Goal: Transaction & Acquisition: Purchase product/service

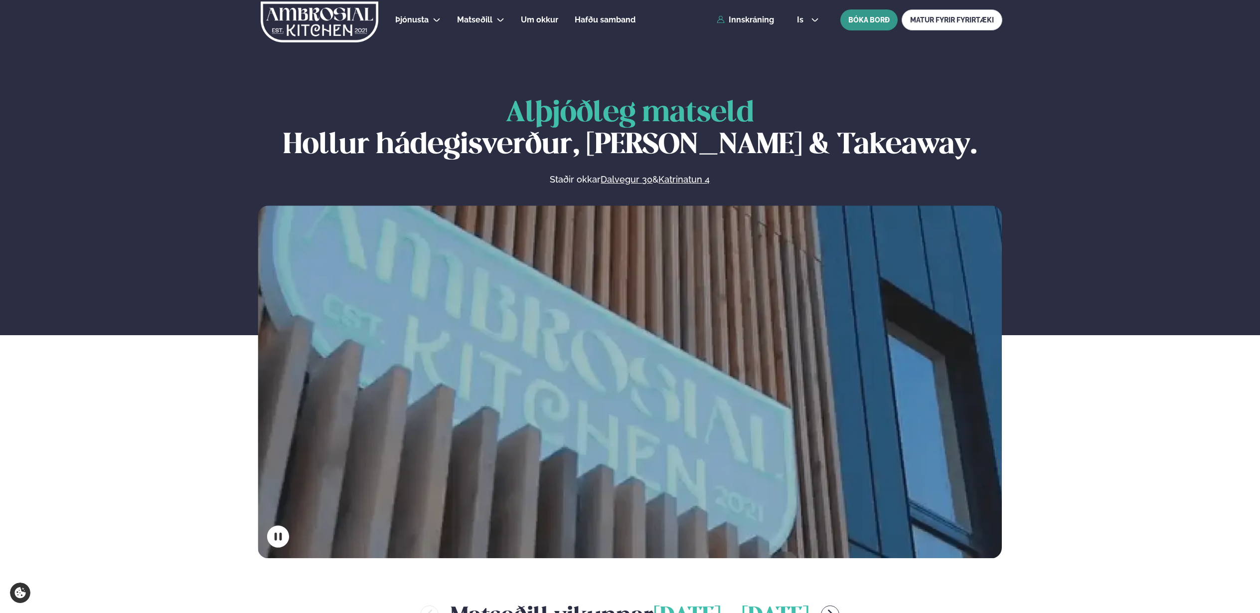
click at [860, 16] on button "BÓKA BORÐ" at bounding box center [869, 19] width 57 height 21
click at [751, 21] on link "Innskráning" at bounding box center [745, 19] width 57 height 9
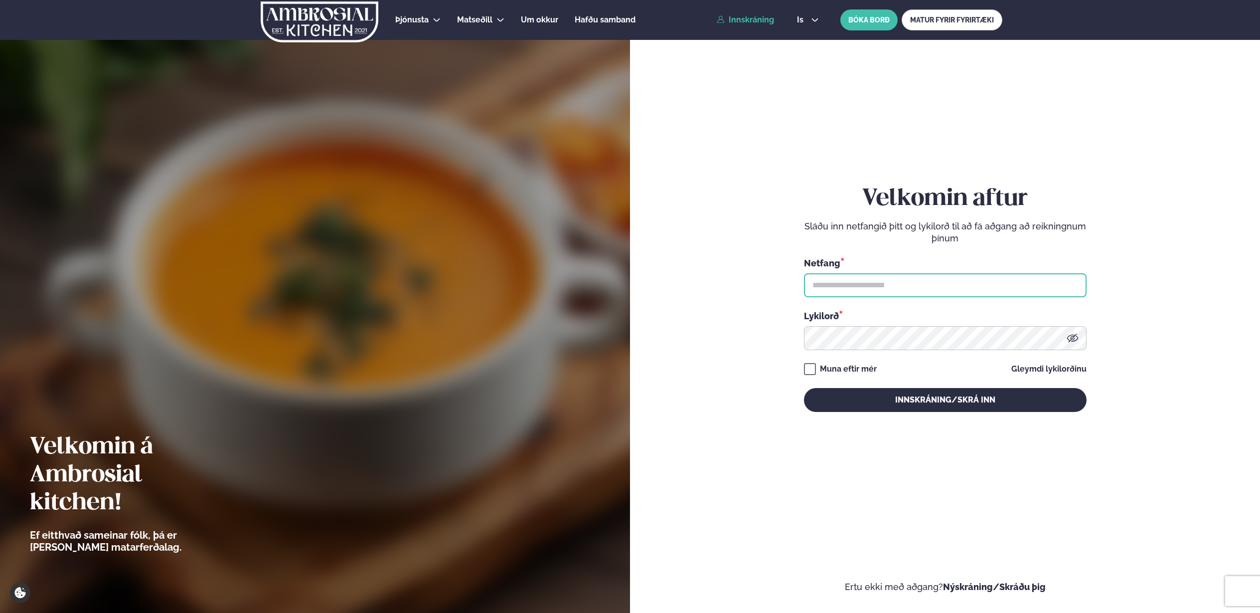
type input "**********"
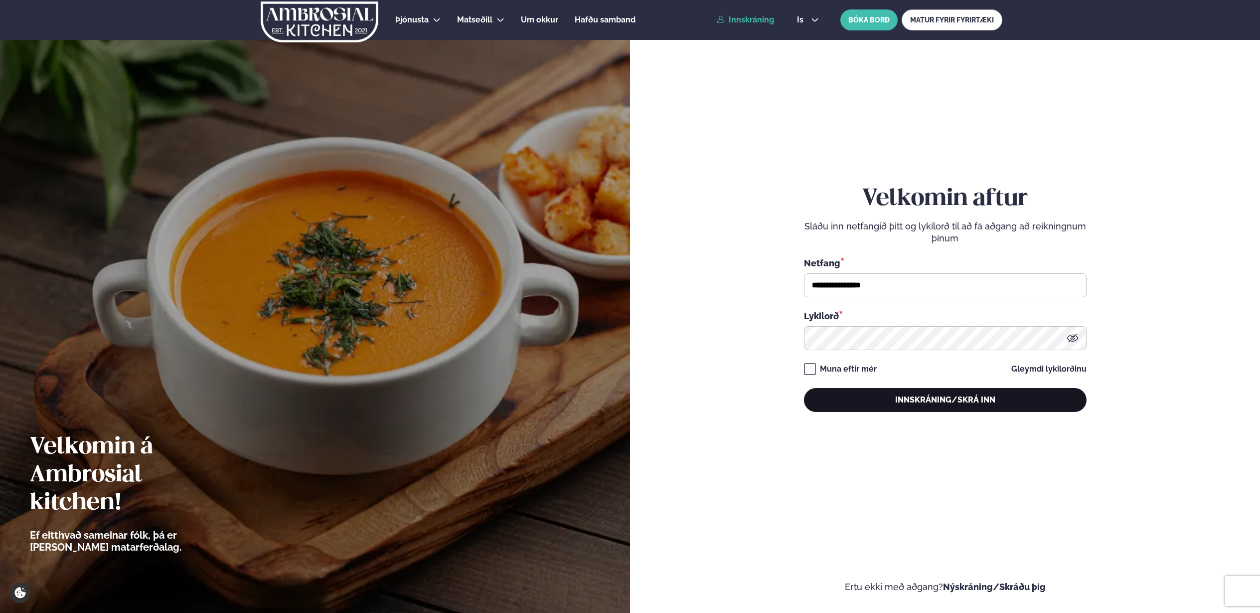
click at [908, 402] on button "Innskráning/Skrá inn" at bounding box center [945, 400] width 283 height 24
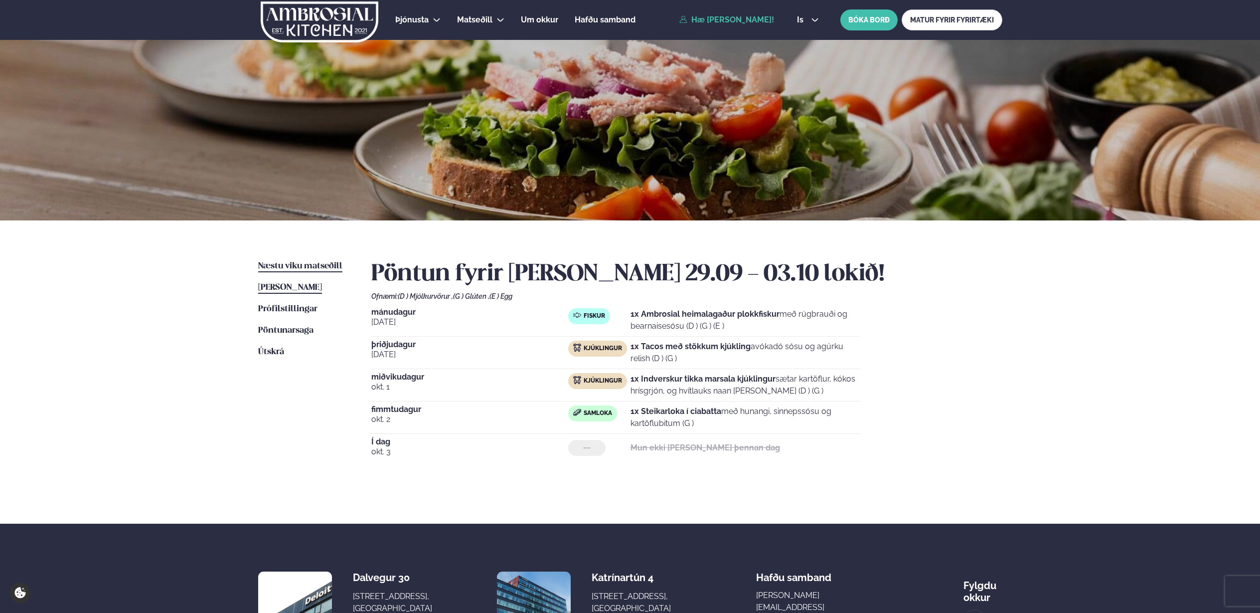
click at [299, 262] on span "Næstu viku matseðill" at bounding box center [300, 266] width 84 height 8
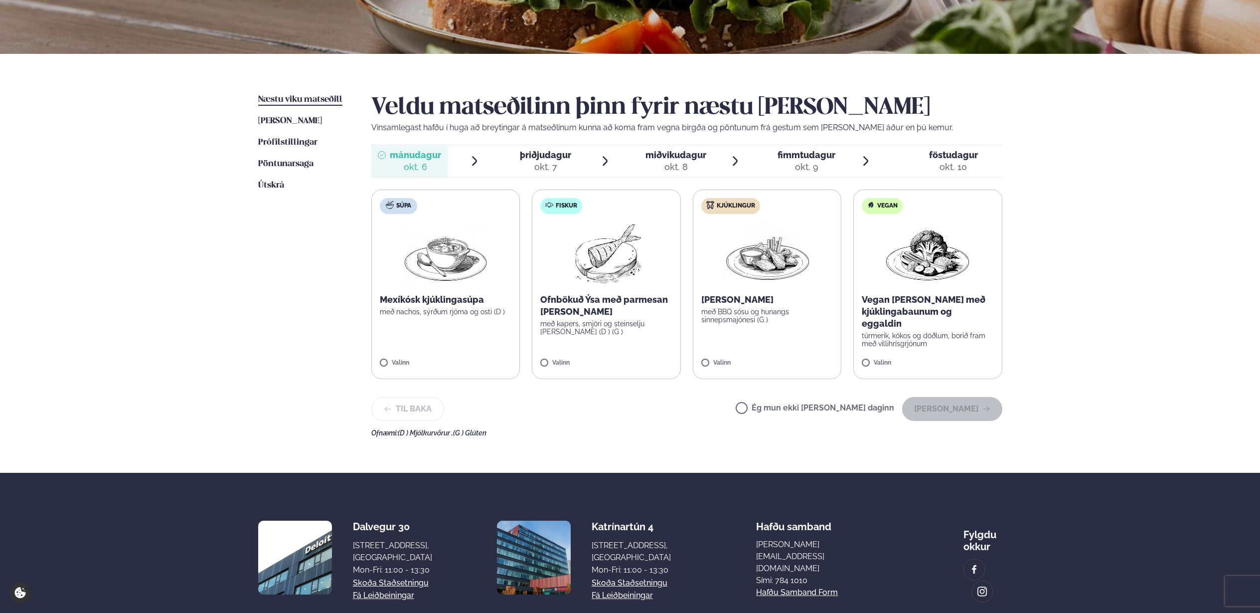
scroll to position [169, 0]
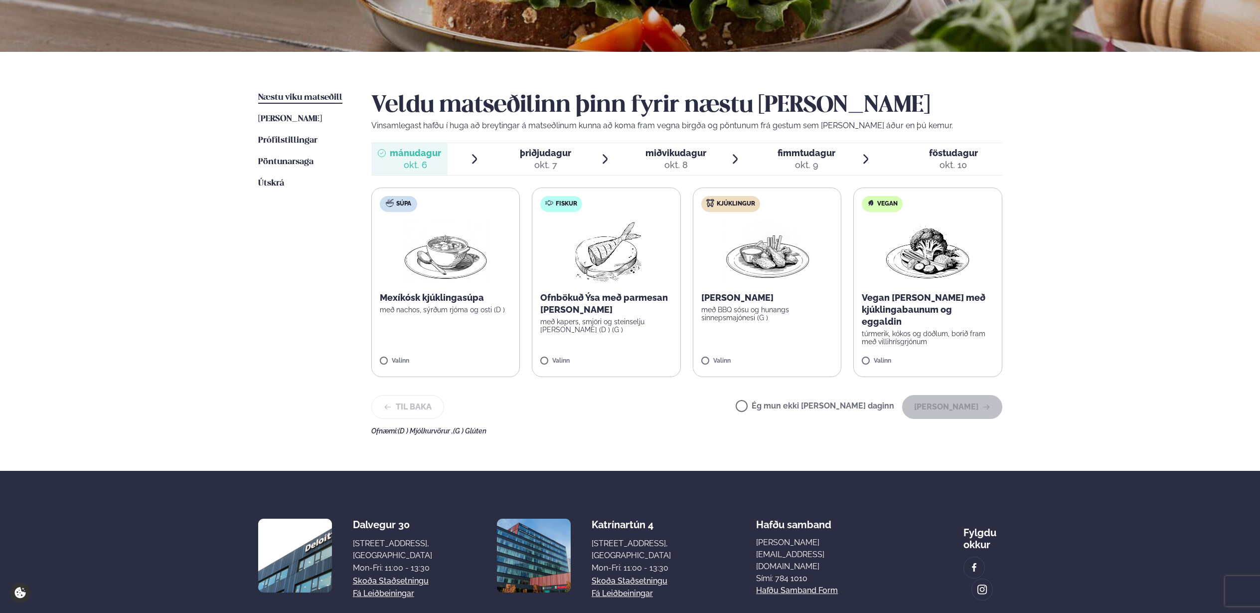
click at [645, 313] on p "Ofnbökuð Ýsa með parmesan [PERSON_NAME]" at bounding box center [606, 304] width 132 height 24
click at [950, 413] on button "[PERSON_NAME]" at bounding box center [952, 407] width 100 height 24
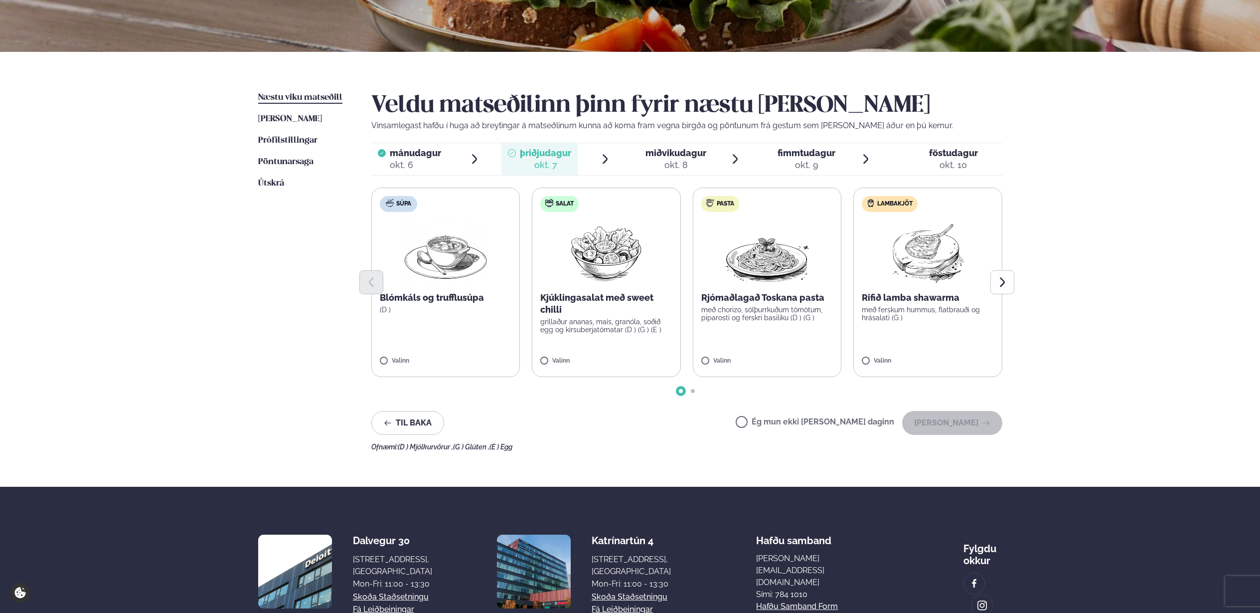
click at [917, 302] on p "Rifið lamba shawarma" at bounding box center [928, 298] width 132 height 12
click at [971, 428] on button "[PERSON_NAME]" at bounding box center [952, 423] width 100 height 24
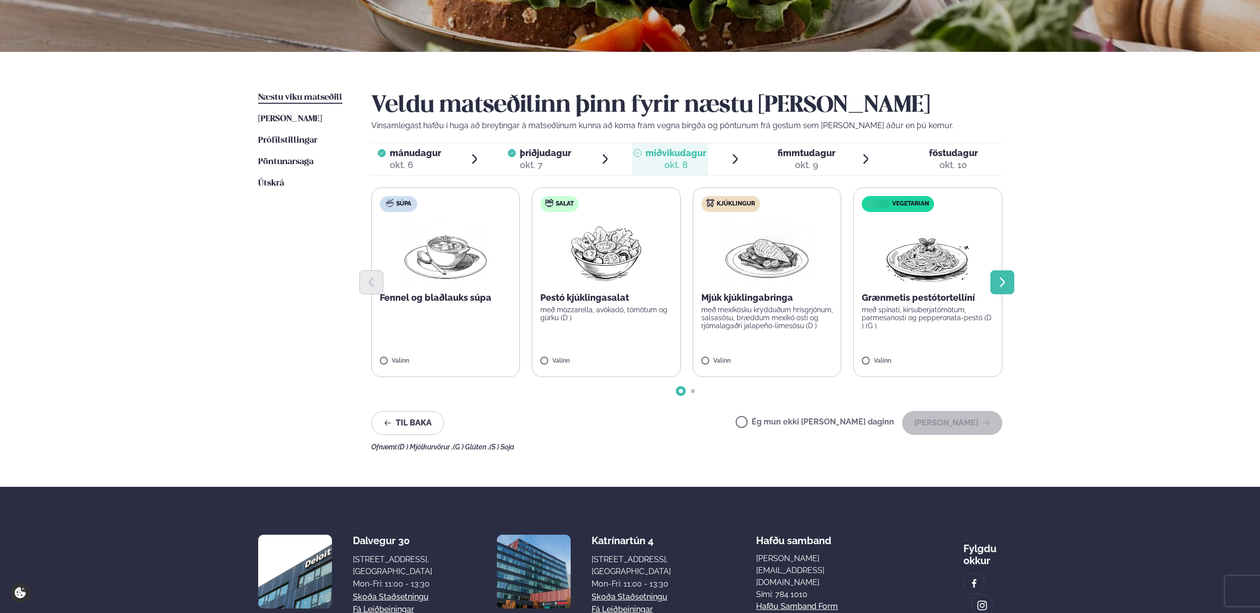
click at [1008, 281] on icon "Next slide" at bounding box center [1003, 282] width 12 height 12
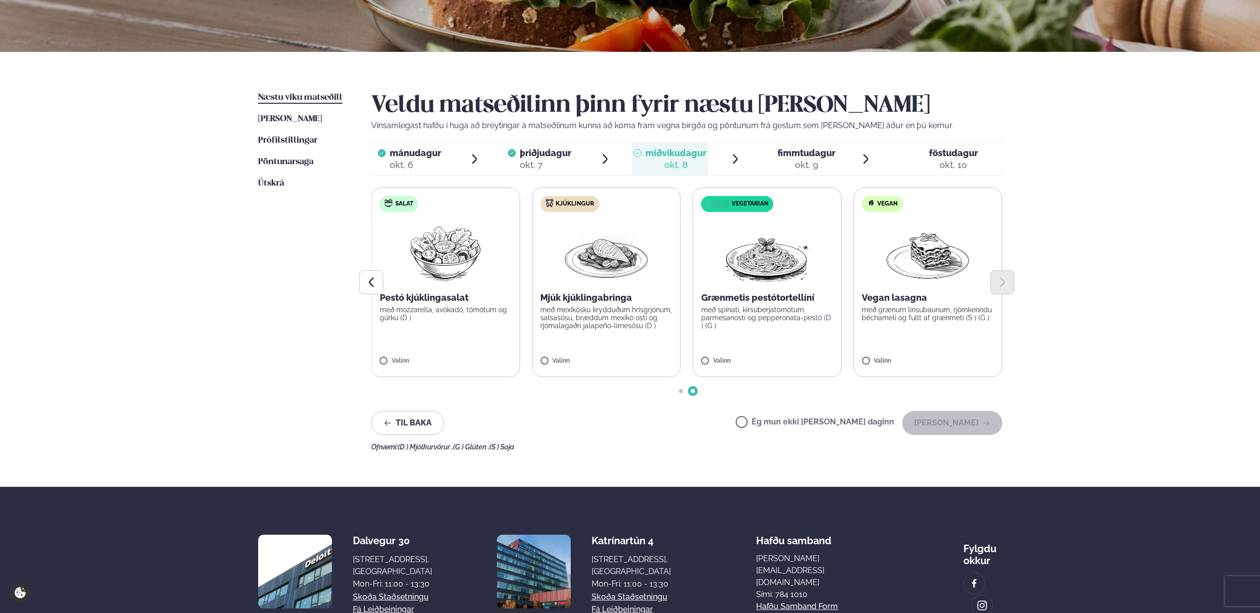
click at [905, 309] on p "með grænum linsubaunum, rjómkenndu béchameli og fullt af grænmeti (S ) (G )" at bounding box center [928, 314] width 132 height 16
click at [946, 425] on button "[PERSON_NAME]" at bounding box center [952, 423] width 100 height 24
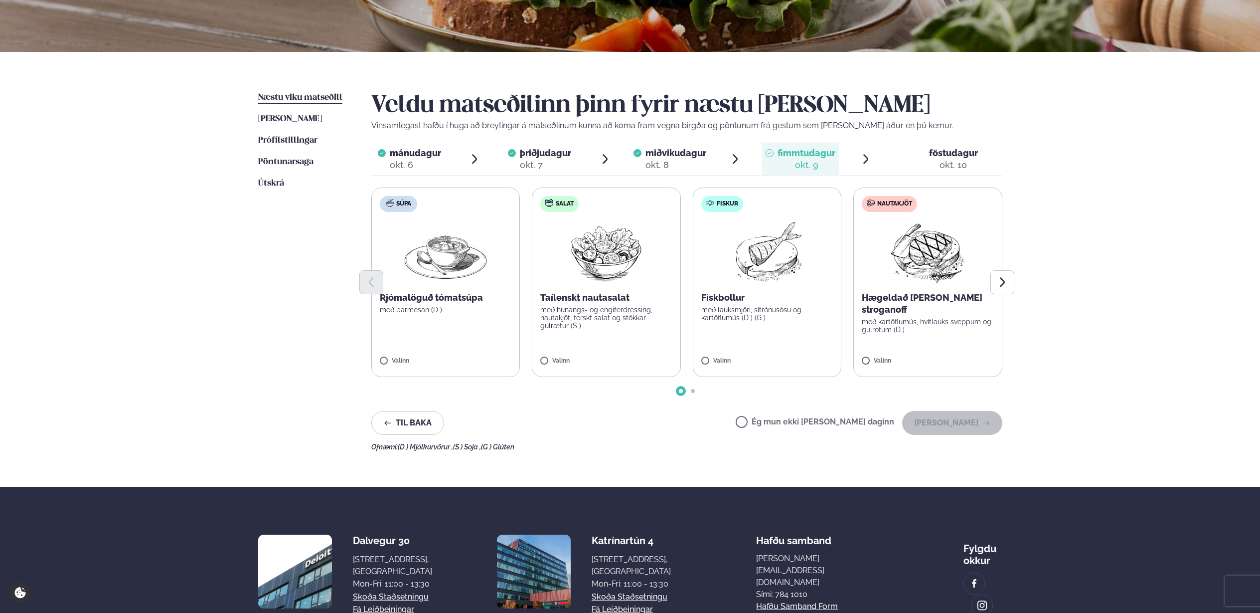
click at [760, 297] on p "Fiskbollur" at bounding box center [767, 298] width 132 height 12
click at [943, 420] on button "[PERSON_NAME]" at bounding box center [952, 423] width 100 height 24
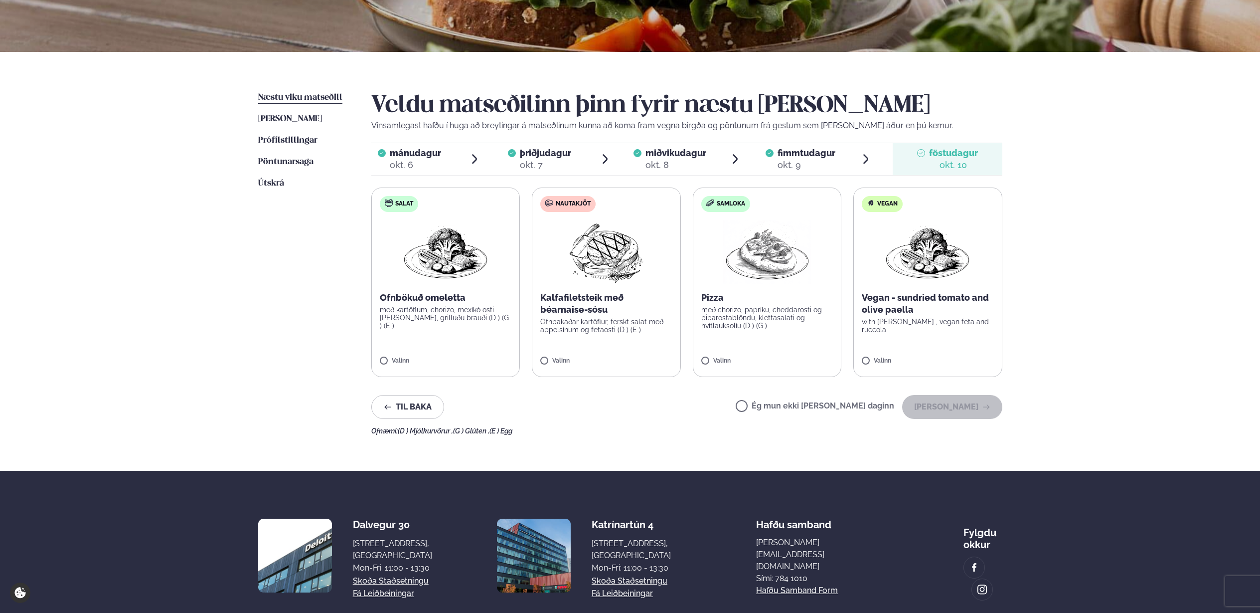
click at [800, 165] on div "okt. 9" at bounding box center [807, 165] width 58 height 12
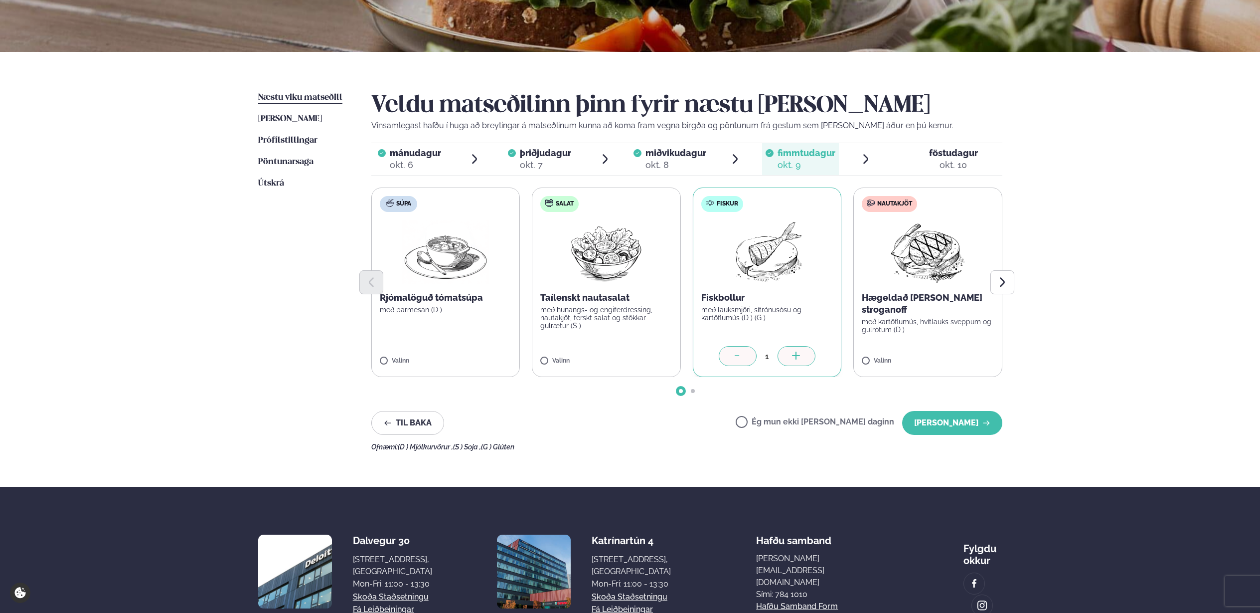
click at [774, 424] on label "Ég mun ekki [PERSON_NAME] daginn" at bounding box center [815, 423] width 159 height 10
click at [680, 163] on div "okt. 8" at bounding box center [676, 165] width 61 height 12
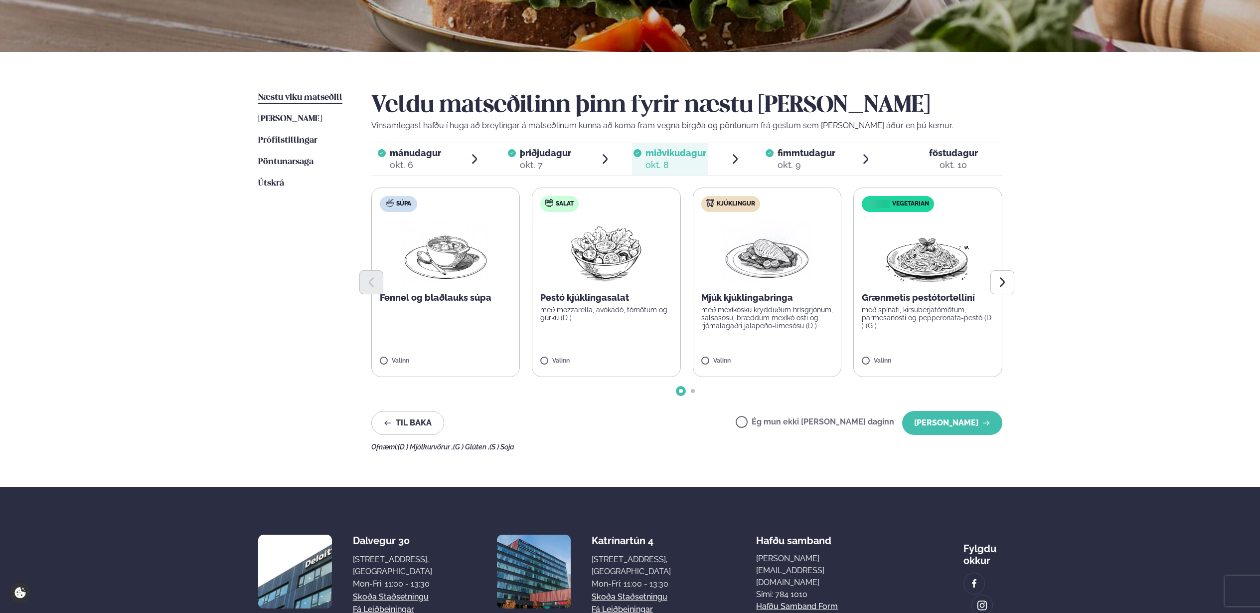
click at [775, 424] on label "Ég mun ekki [PERSON_NAME] daginn" at bounding box center [815, 423] width 159 height 10
click at [963, 429] on button "[PERSON_NAME]" at bounding box center [952, 423] width 100 height 24
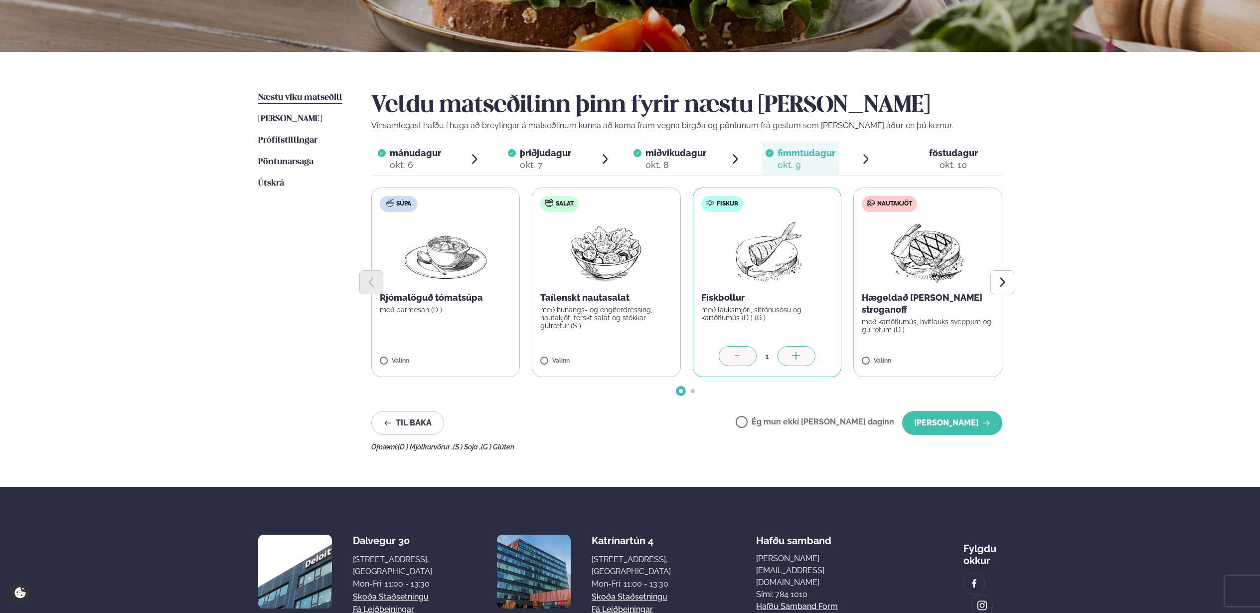
click at [737, 357] on icon at bounding box center [738, 356] width 10 height 10
click at [774, 423] on label "Ég mun ekki [PERSON_NAME] daginn" at bounding box center [815, 423] width 159 height 10
click at [932, 430] on button "[PERSON_NAME]" at bounding box center [952, 423] width 100 height 24
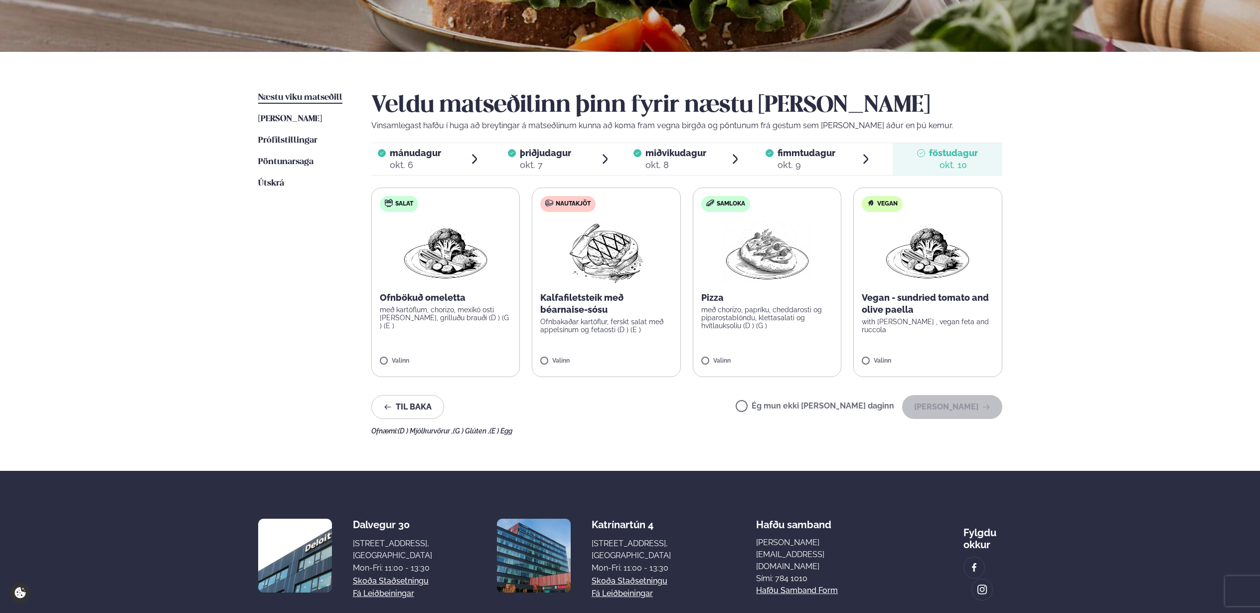
click at [808, 406] on label "Ég mun ekki [PERSON_NAME] daginn" at bounding box center [815, 407] width 159 height 10
click at [951, 411] on button "[PERSON_NAME]" at bounding box center [952, 407] width 100 height 24
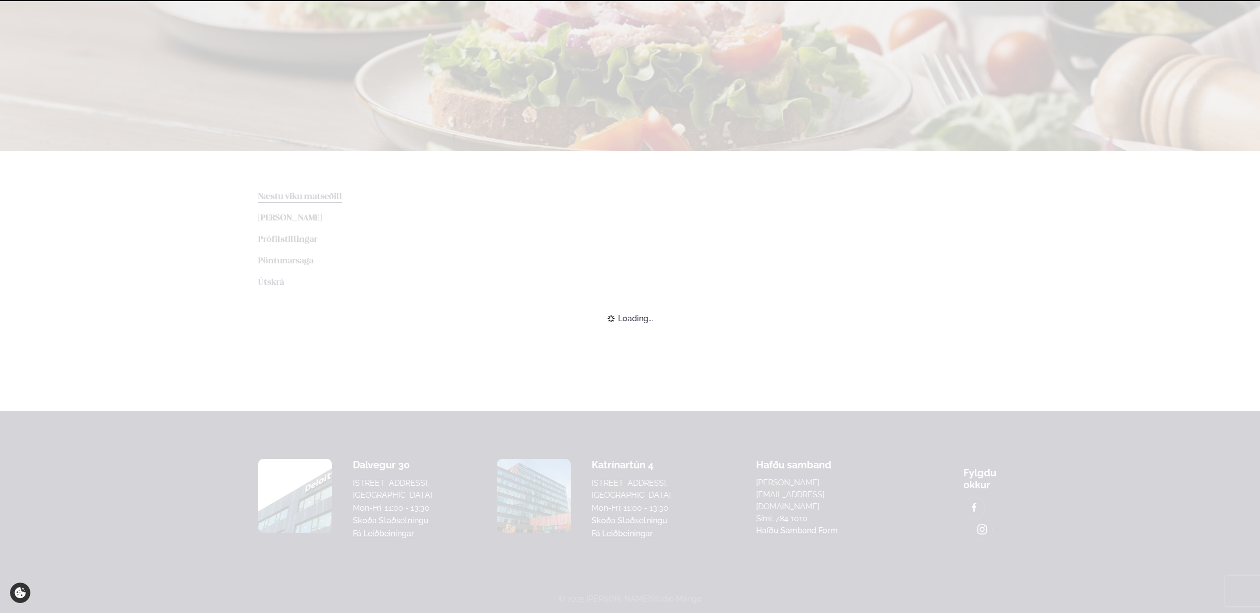
scroll to position [129, 0]
